Goal: Find specific page/section: Find specific page/section

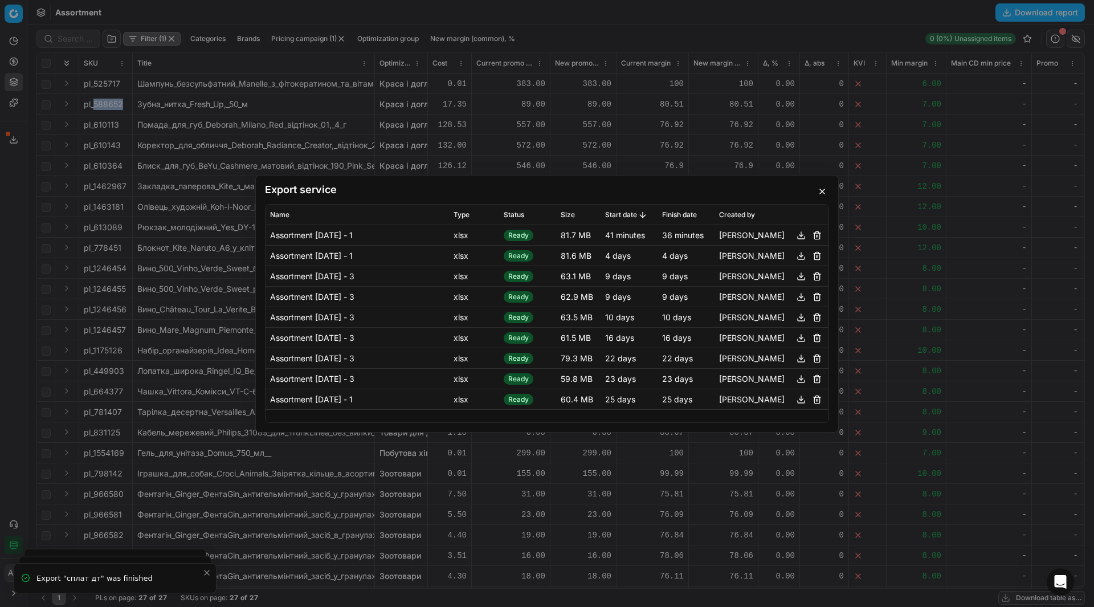
scroll to position [48, 0]
click at [827, 190] on button "button" at bounding box center [822, 192] width 14 height 14
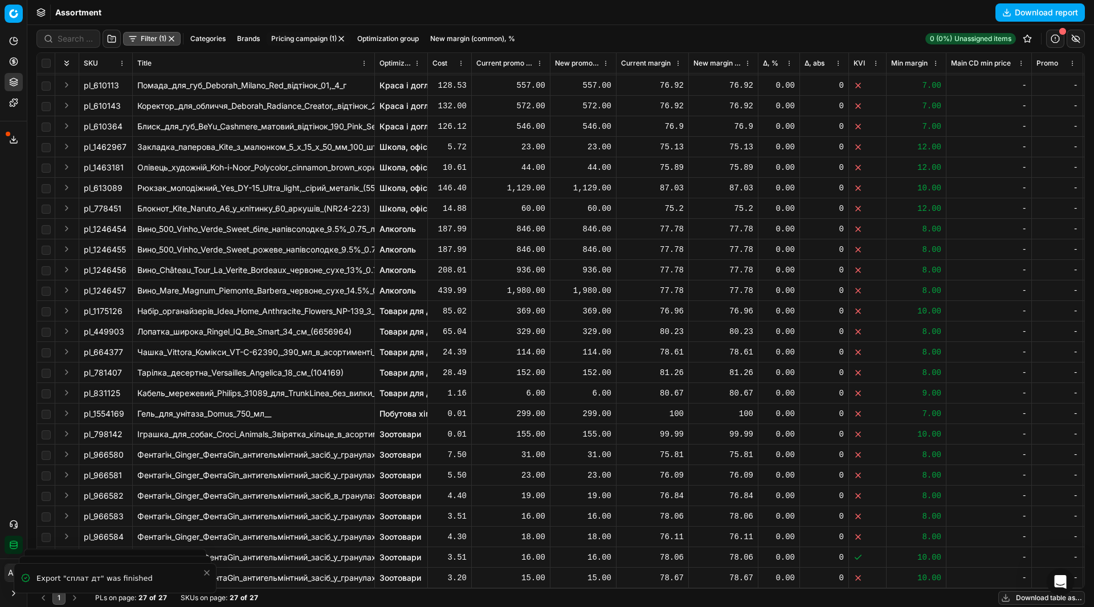
click at [174, 39] on button "button" at bounding box center [171, 38] width 9 height 9
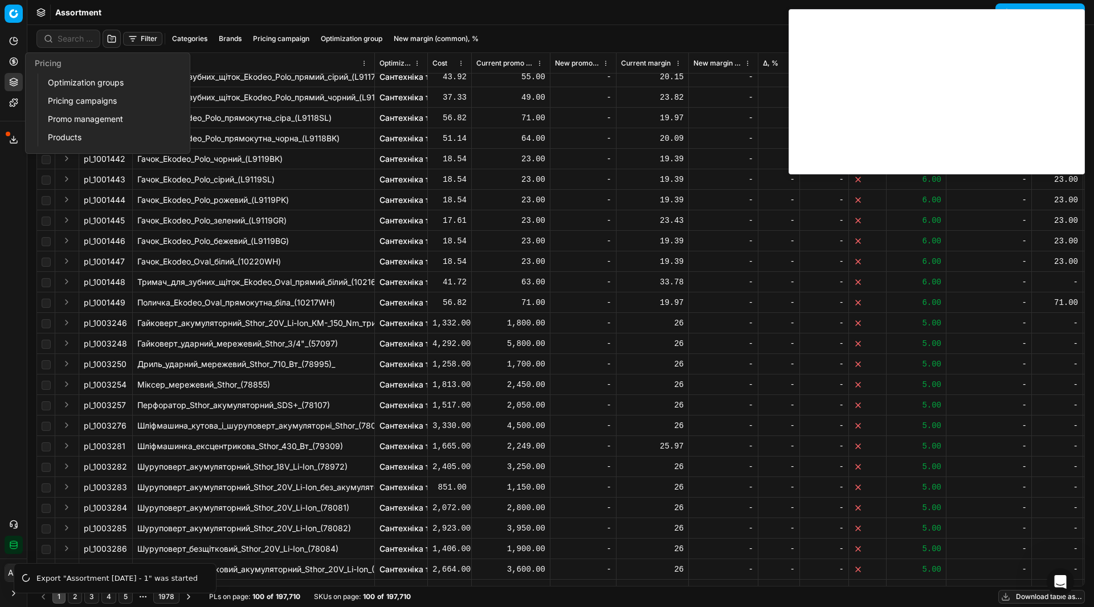
click at [55, 83] on link "Optimization groups" at bounding box center [109, 83] width 133 height 16
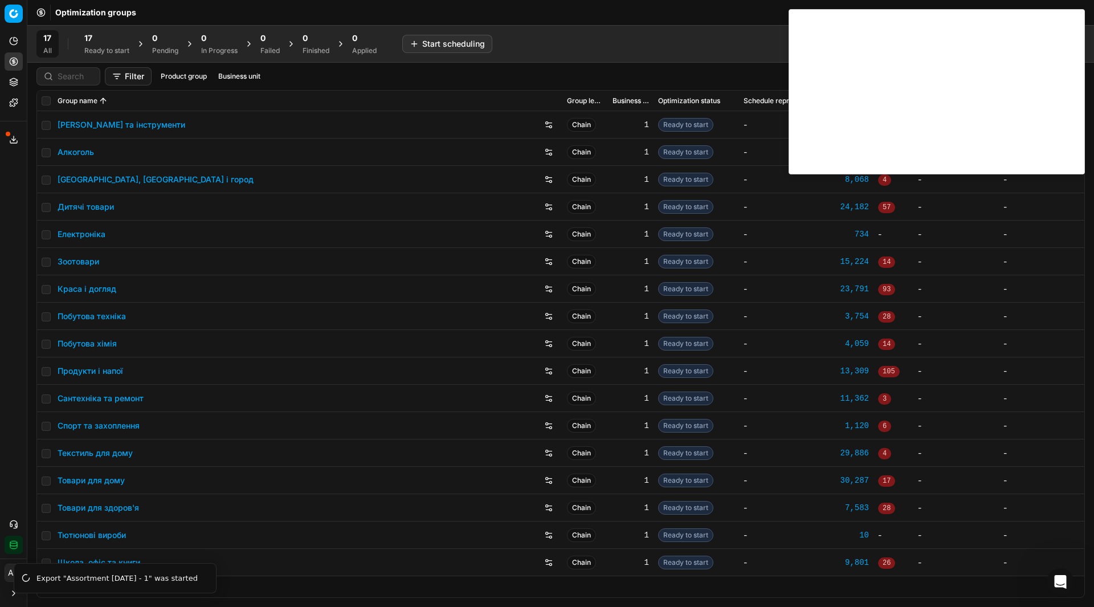
click at [108, 369] on link "Продукти і напої" at bounding box center [91, 370] width 66 height 11
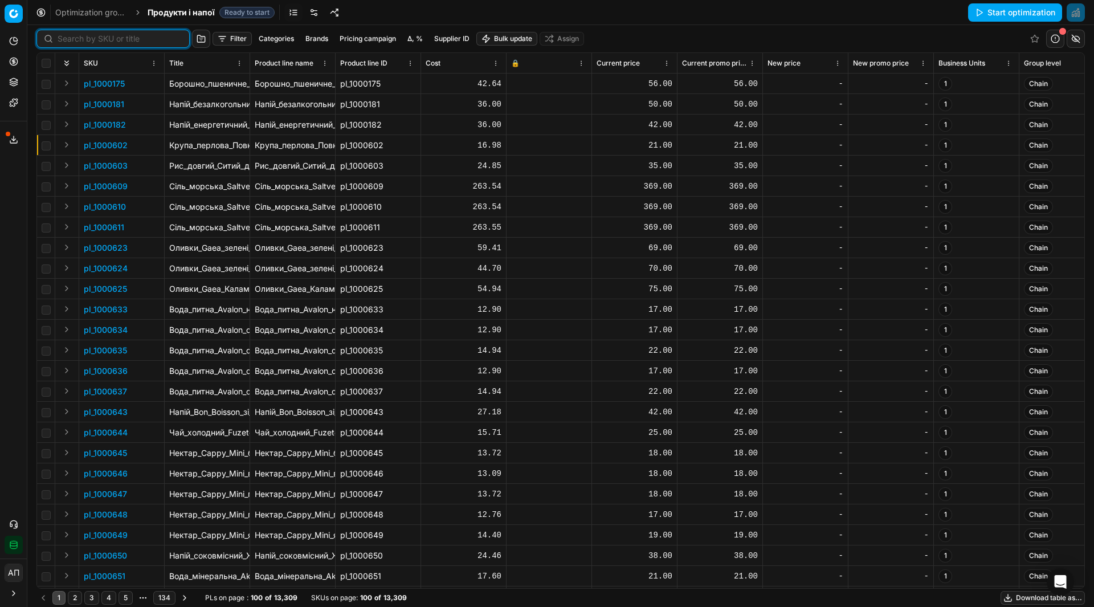
click at [70, 37] on input at bounding box center [120, 38] width 125 height 11
paste input "420611"
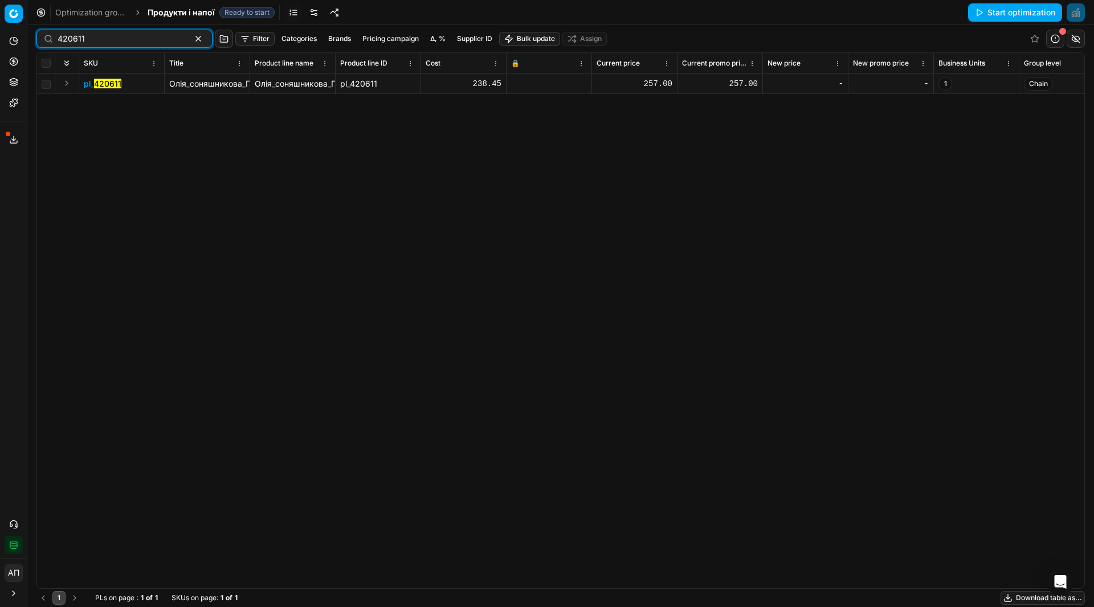
type input "420611"
click at [90, 13] on link "Optimization groups" at bounding box center [91, 12] width 73 height 11
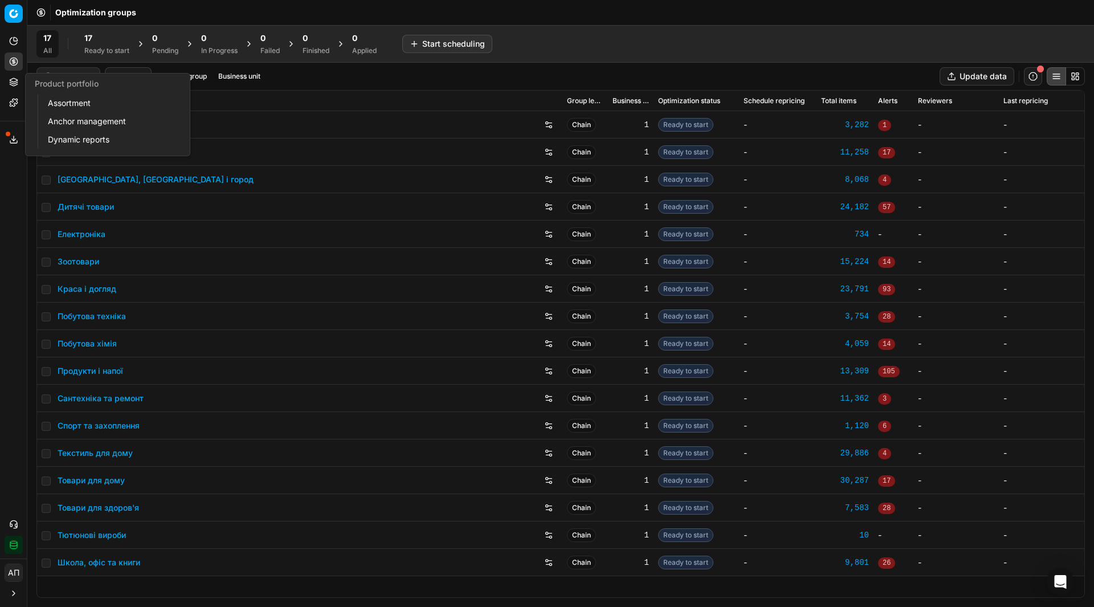
click at [60, 100] on link "Assortment" at bounding box center [109, 103] width 133 height 16
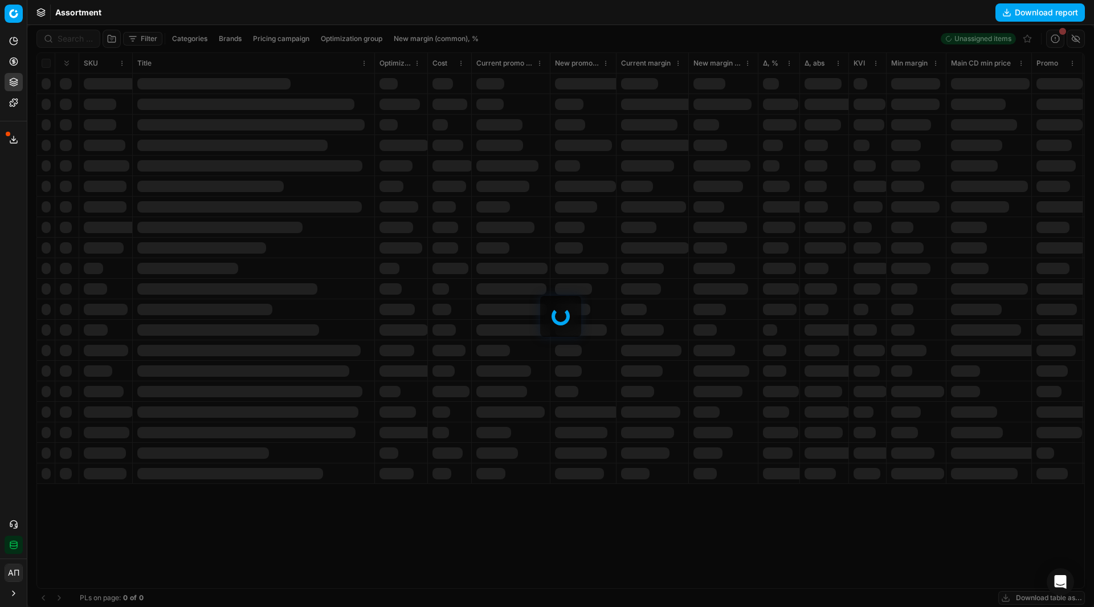
click at [73, 44] on div at bounding box center [560, 316] width 1066 height 582
click at [73, 44] on div "Filter Categories Brands Pricing campaign Optimization group New margin (common…" at bounding box center [560, 316] width 1066 height 582
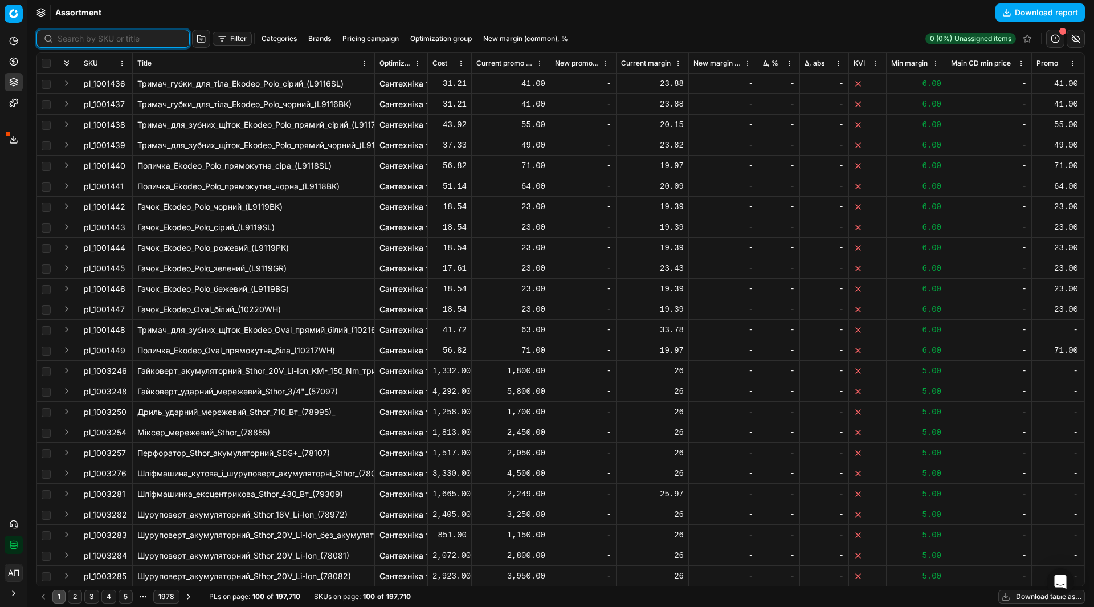
click at [73, 44] on input at bounding box center [120, 38] width 125 height 11
paste input "420611"
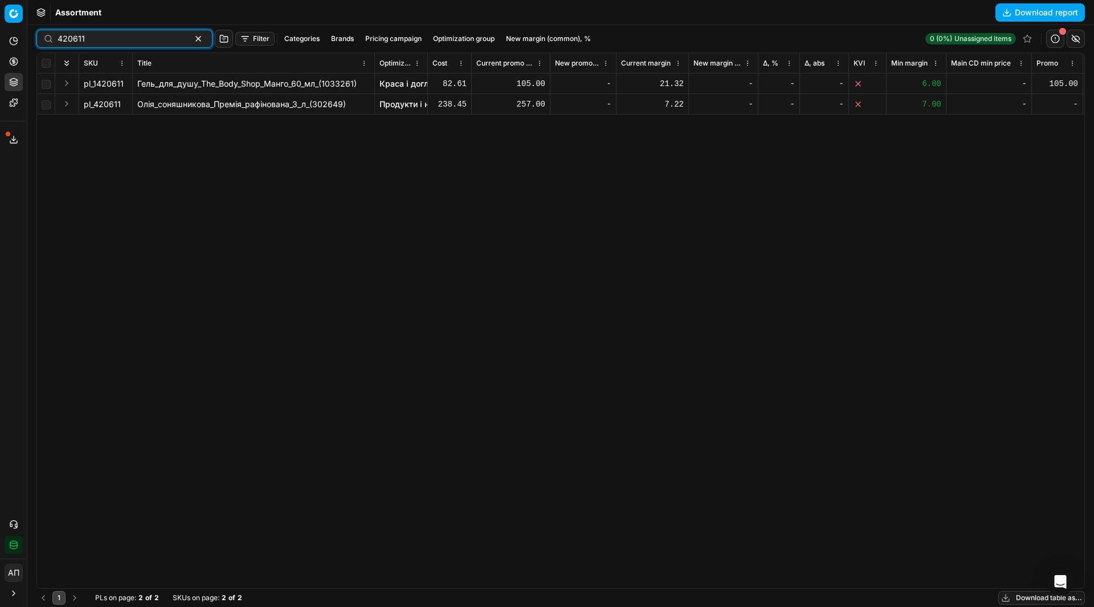
paste input "624632"
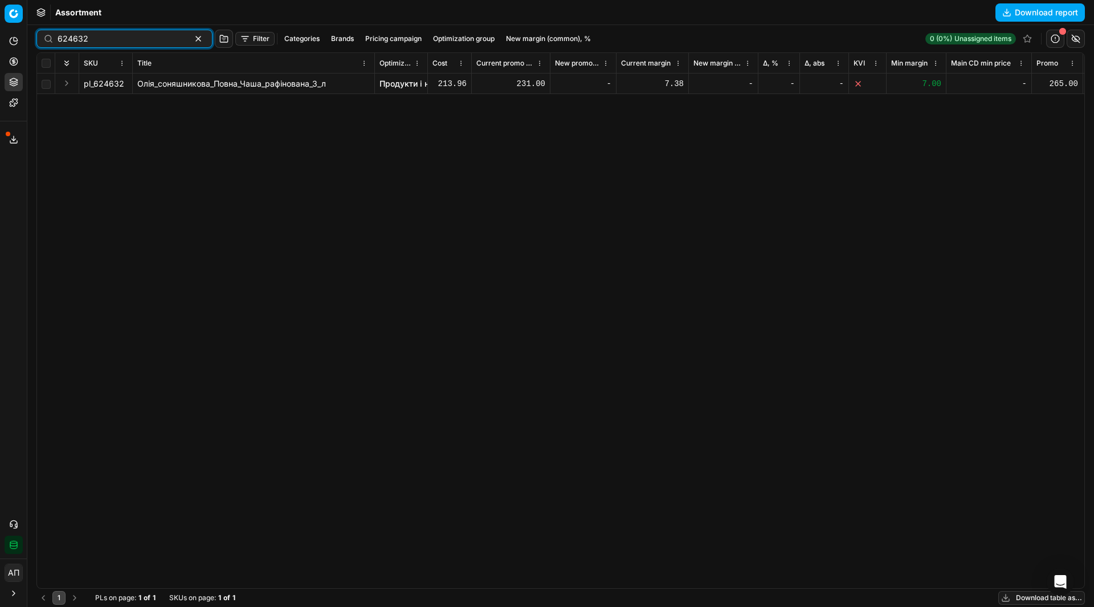
type input "624632"
